Goal: Find specific page/section: Find specific page/section

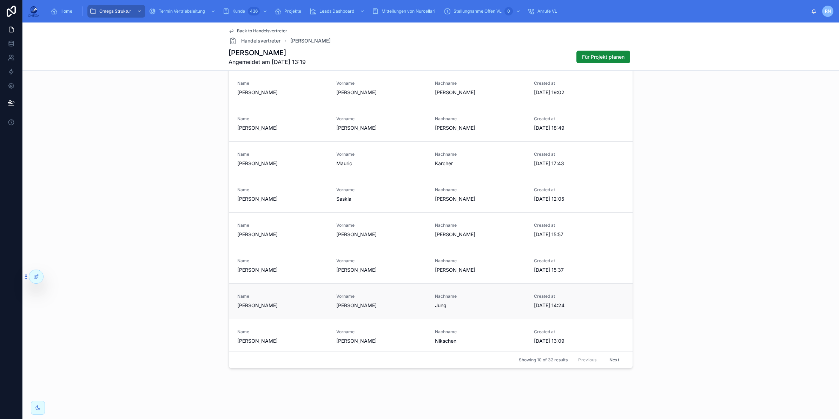
scroll to position [58, 0]
click at [473, 298] on div "Nachname Jung" at bounding box center [480, 297] width 91 height 15
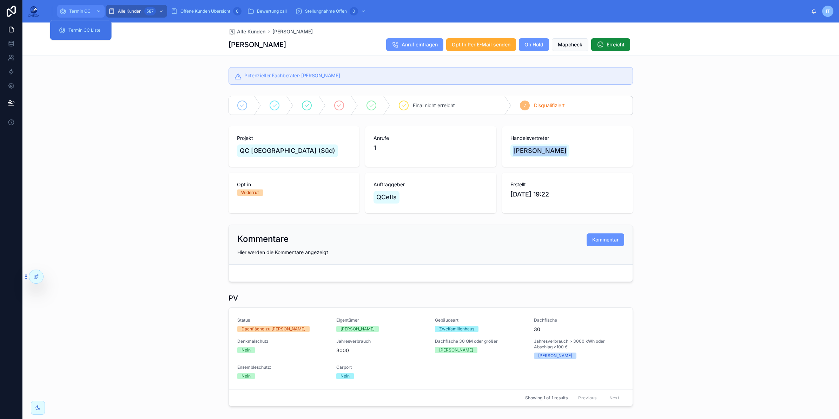
click at [83, 8] on span "Termin CC" at bounding box center [79, 11] width 21 height 6
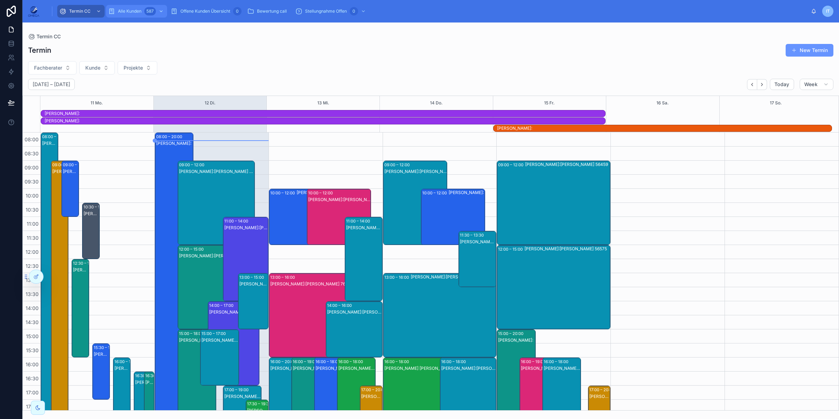
scroll to position [88, 0]
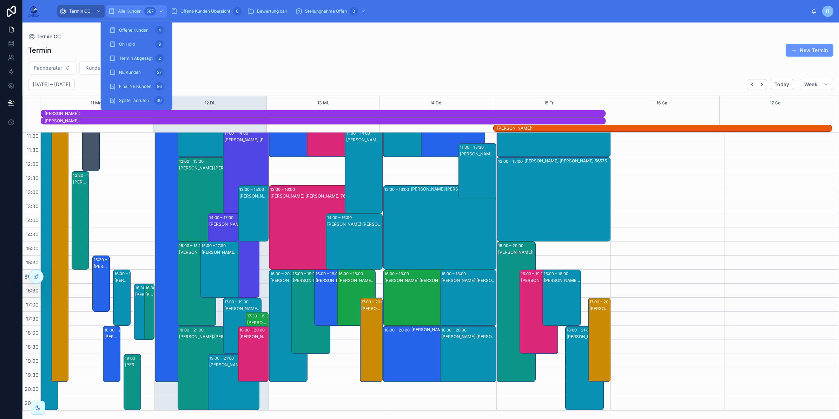
click at [138, 11] on span "Alle Kunden" at bounding box center [130, 11] width 24 height 6
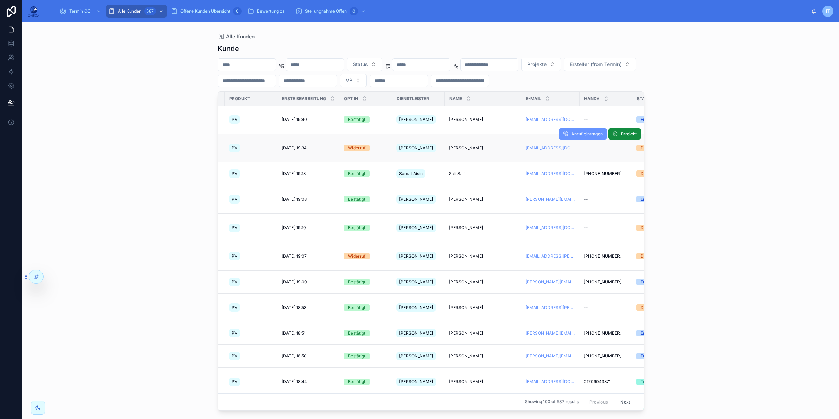
scroll to position [1, 45]
click at [465, 117] on span "Hubert Vogt" at bounding box center [467, 120] width 34 height 6
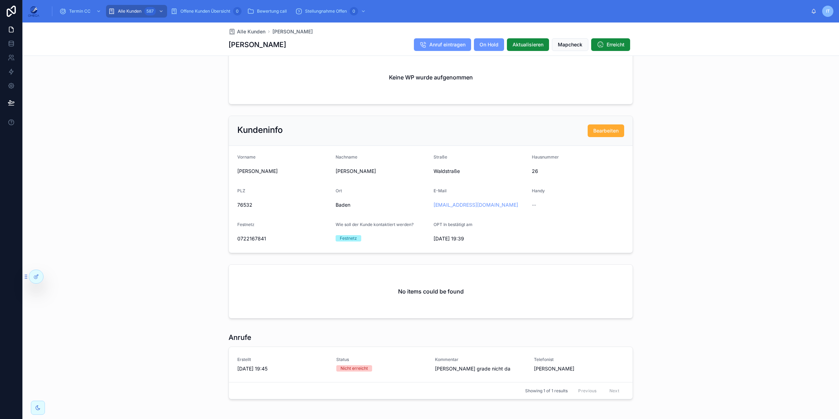
scroll to position [395, 0]
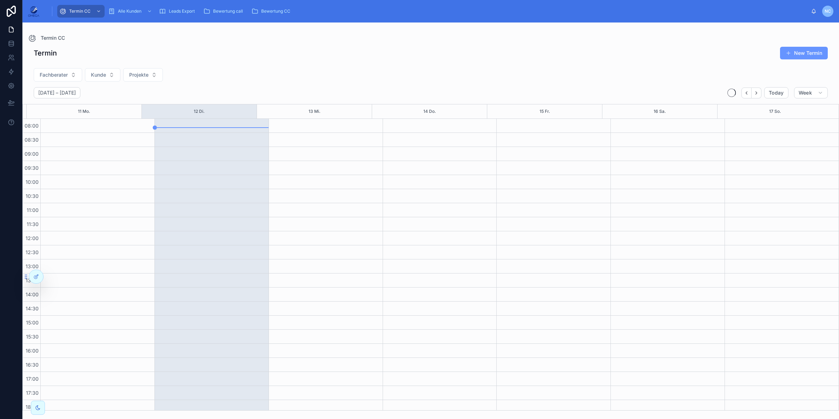
scroll to position [74, 0]
click at [138, 15] on div "Alle Kunden 144" at bounding box center [136, 11] width 57 height 11
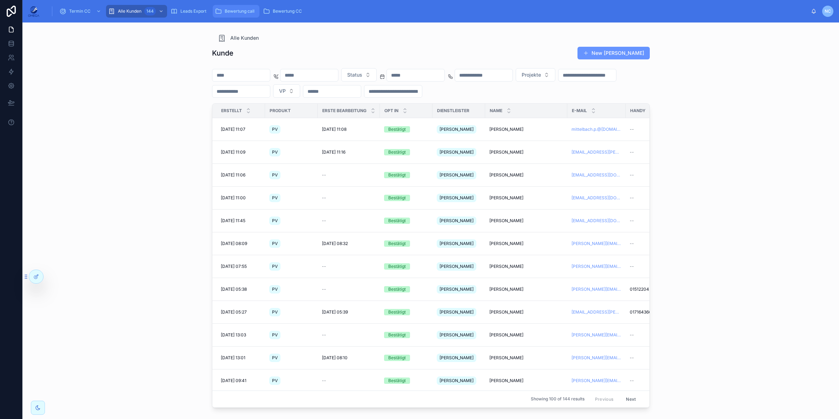
click at [244, 12] on span "Bewertung call" at bounding box center [240, 11] width 30 height 6
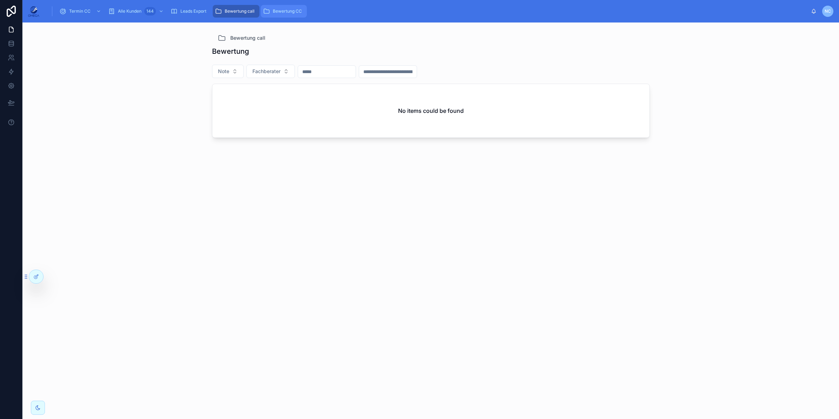
click at [282, 13] on span "Bewertung CC" at bounding box center [287, 11] width 29 height 6
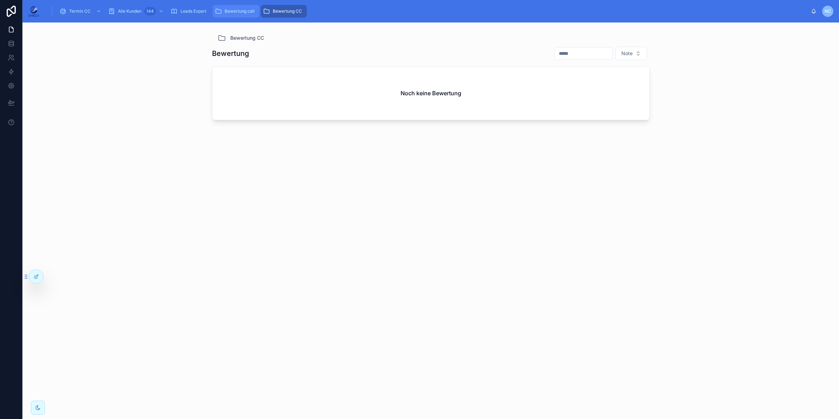
click at [243, 9] on span "Bewertung call" at bounding box center [240, 11] width 30 height 6
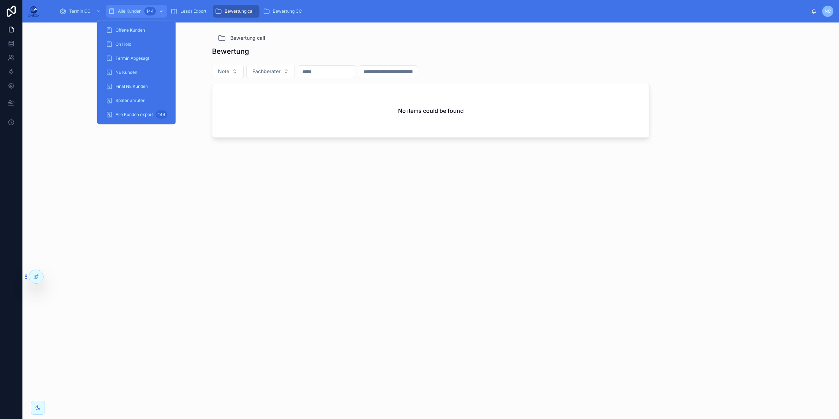
click at [136, 12] on span "Alle Kunden" at bounding box center [130, 11] width 24 height 6
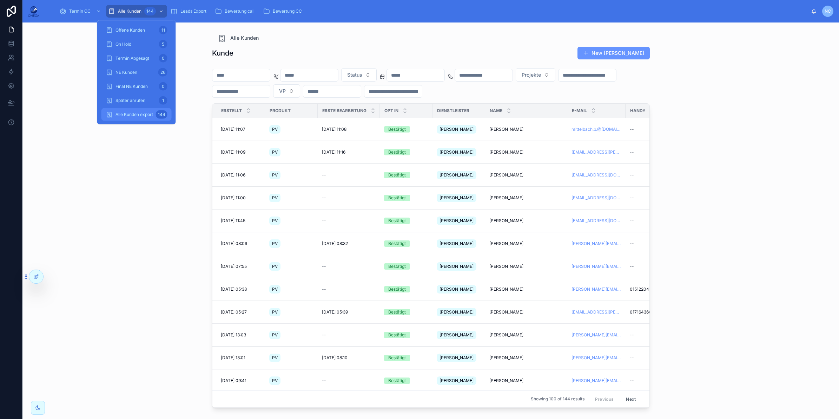
click at [150, 118] on div "Alle Kunden export 144" at bounding box center [137, 114] width 62 height 11
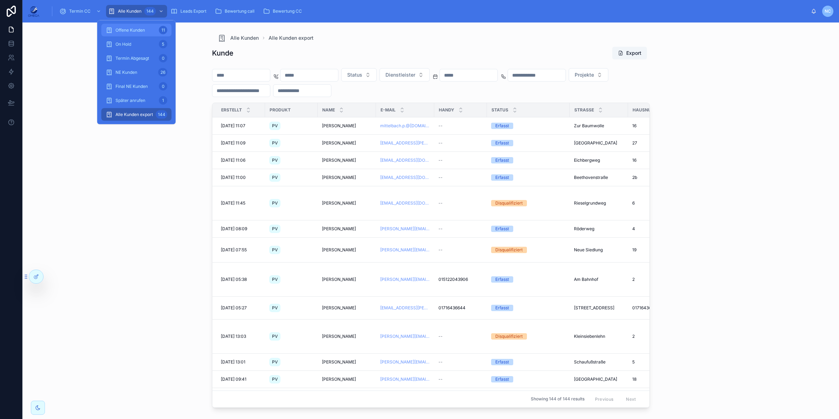
click at [141, 29] on span "Offene Kunden" at bounding box center [130, 30] width 29 height 6
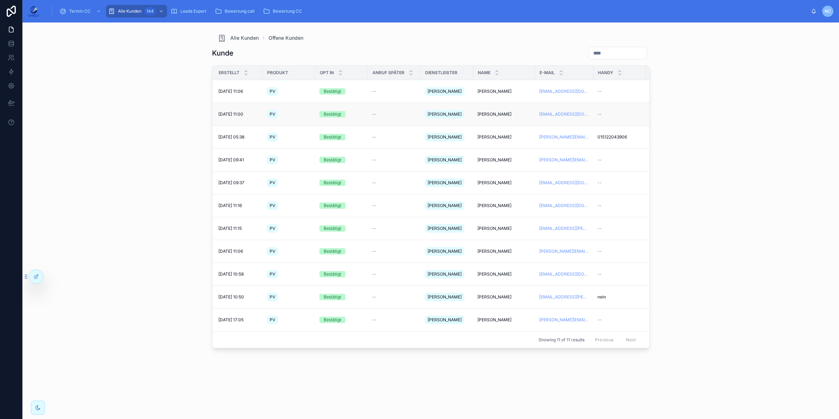
scroll to position [0, 2]
click at [492, 88] on span "[PERSON_NAME]" at bounding box center [495, 91] width 34 height 6
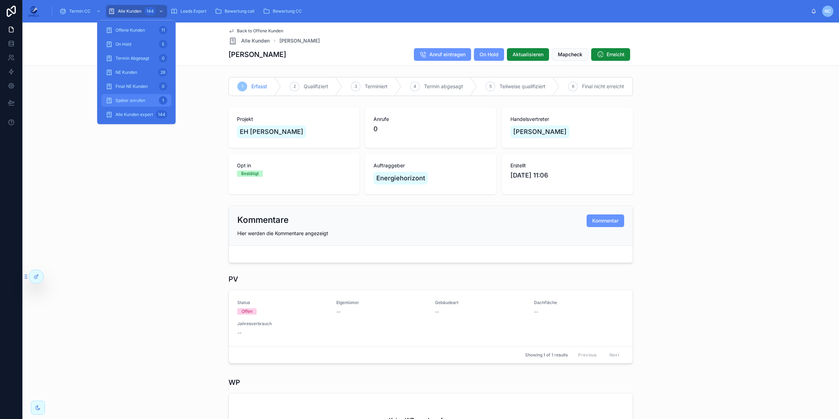
click at [149, 102] on div "Später anrufen 1" at bounding box center [137, 100] width 62 height 11
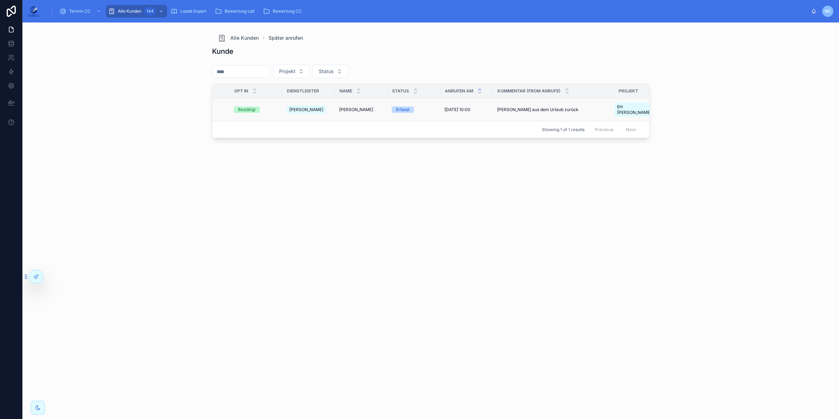
scroll to position [0, 90]
click at [463, 107] on span "11.8.2025 10:00" at bounding box center [455, 110] width 26 height 6
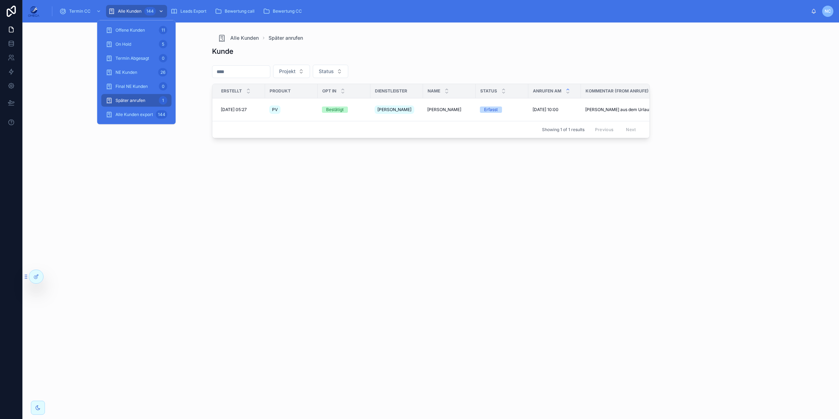
click at [147, 9] on div "144" at bounding box center [150, 11] width 12 height 8
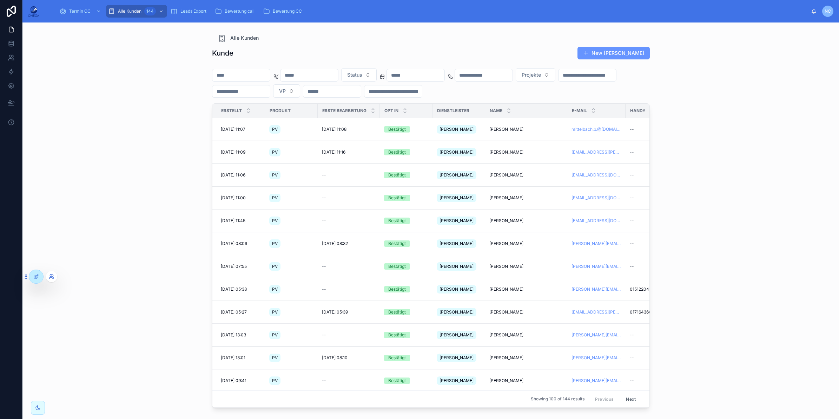
click at [49, 276] on icon at bounding box center [52, 277] width 6 height 6
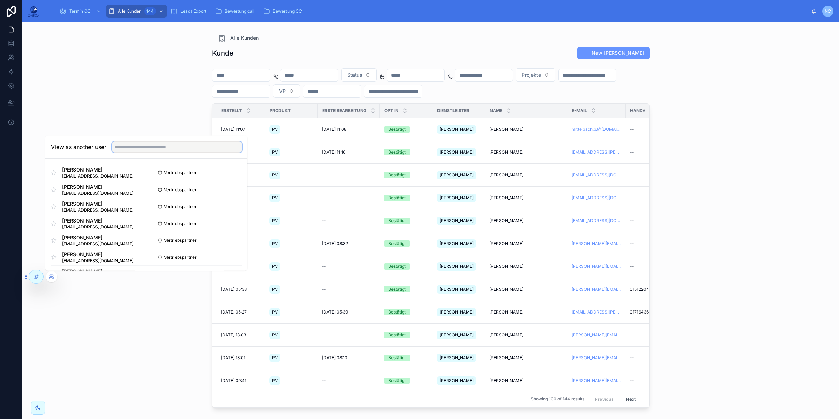
click at [137, 146] on input "text" at bounding box center [177, 146] width 130 height 11
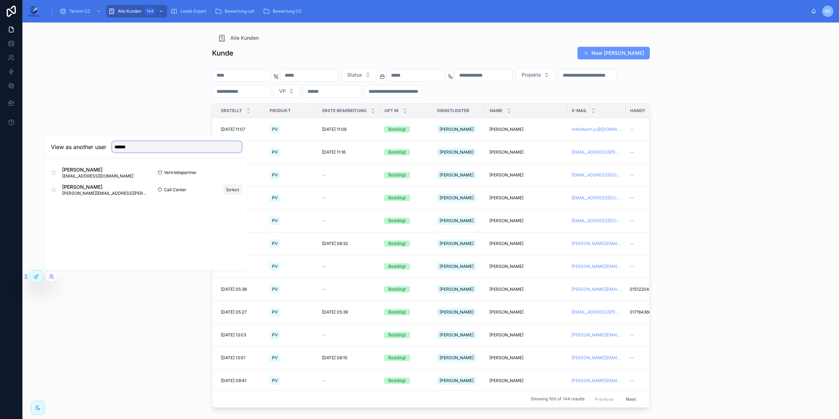
type input "******"
click at [231, 190] on button "Select" at bounding box center [233, 189] width 18 height 10
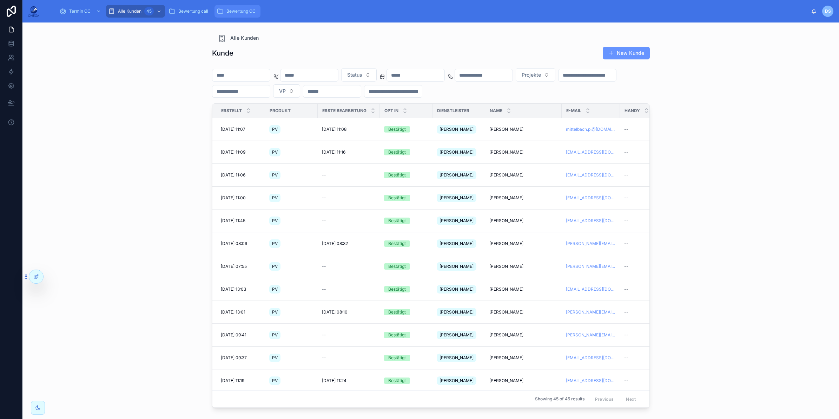
click at [224, 9] on div "Bewertung CC" at bounding box center [238, 11] width 42 height 11
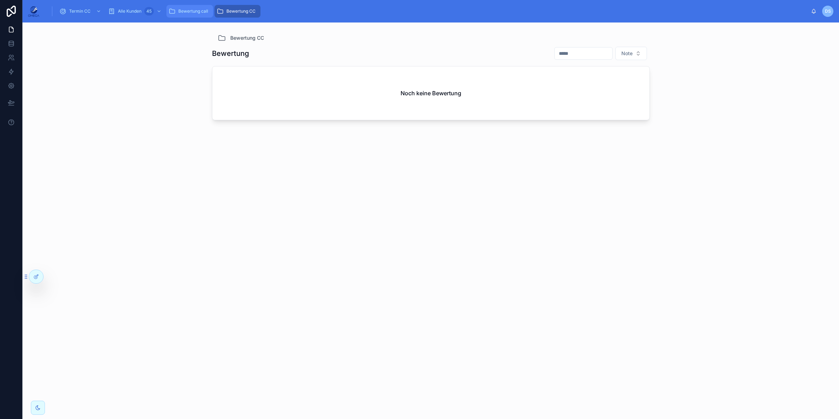
click at [184, 9] on span "Bewertung call" at bounding box center [193, 11] width 30 height 6
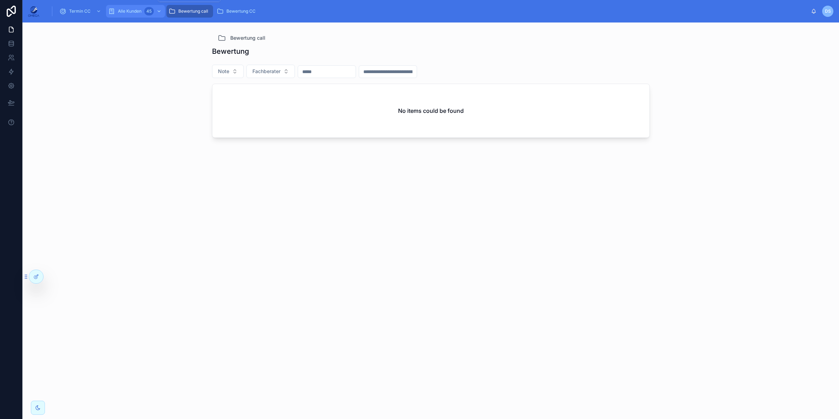
click at [140, 11] on span "Alle Kunden" at bounding box center [130, 11] width 24 height 6
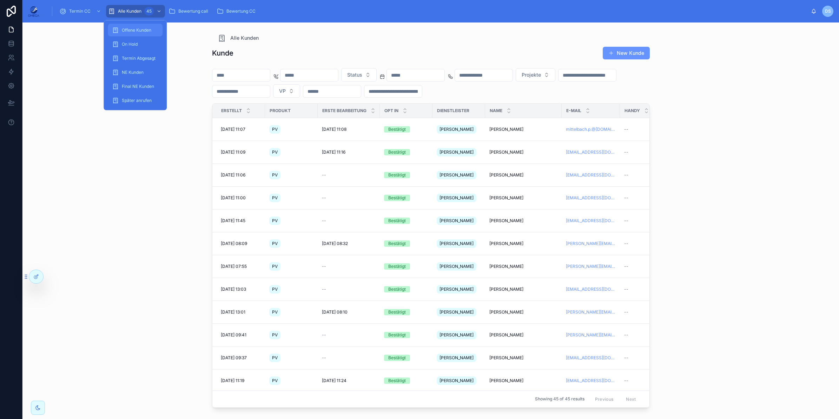
click at [138, 32] on span "Offene Kunden" at bounding box center [136, 30] width 29 height 6
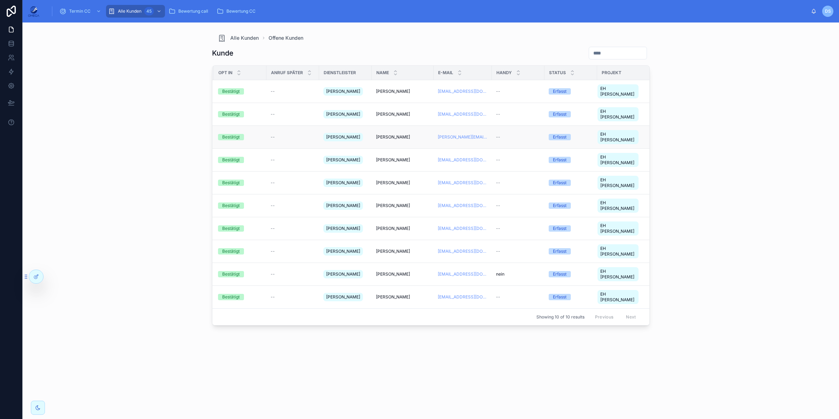
scroll to position [0, 105]
click at [392, 271] on span "[PERSON_NAME]" at bounding box center [392, 274] width 34 height 6
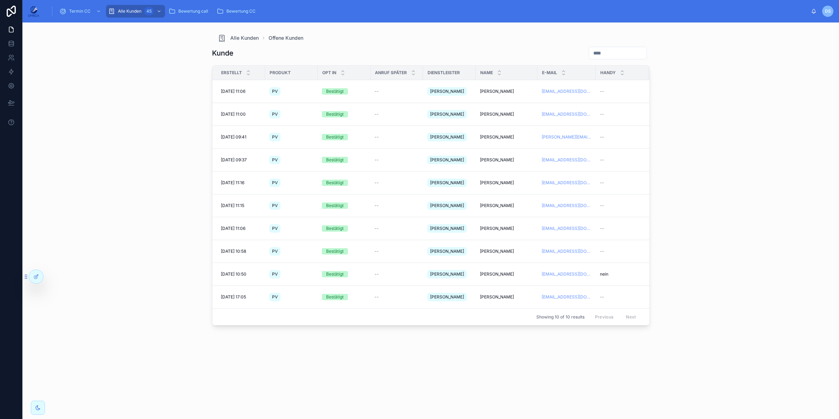
click at [142, 112] on div "Alle Kunden Offene Kunden Kunde Erstellt Produkt Opt In Anruf später Dienstleis…" at bounding box center [430, 220] width 817 height 396
